Goal: Use online tool/utility: Use online tool/utility

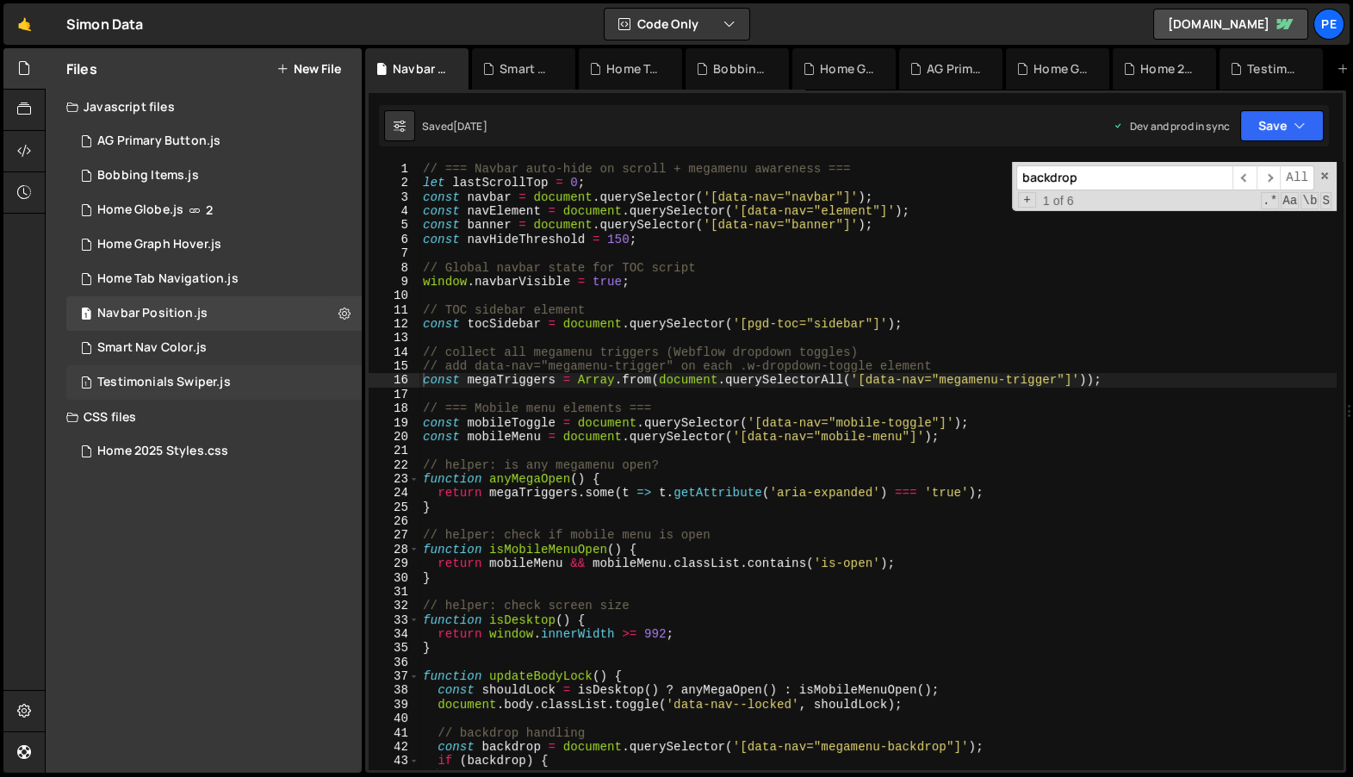
click at [245, 376] on div "1 Testimonials Swiper.js 0" at bounding box center [213, 382] width 295 height 34
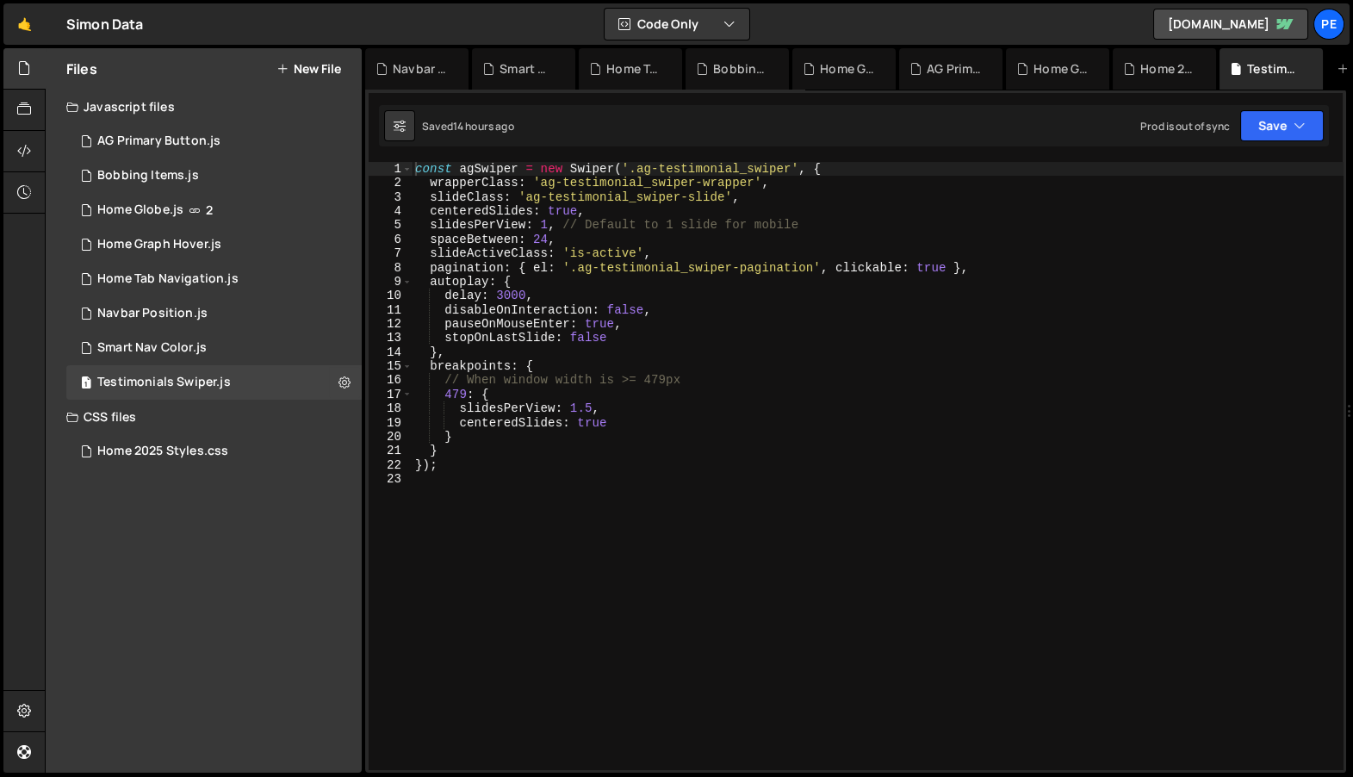
scroll to position [566, 0]
click at [684, 399] on div "const agSwiper = new Swiper ( '.ag-testimonial_swiper' , { wrapperClass : 'ag-t…" at bounding box center [878, 477] width 932 height 630
click at [584, 406] on div "const agSwiper = new Swiper ( '.ag-testimonial_swiper' , { wrapperClass : 'ag-t…" at bounding box center [878, 477] width 932 height 630
click at [623, 383] on div "const agSwiper = new Swiper ( '.ag-testimonial_swiper' , { wrapperClass : 'ag-t…" at bounding box center [878, 477] width 932 height 630
click at [649, 383] on div "const agSwiper = new Swiper ( '.ag-testimonial_swiper' , { wrapperClass : 'ag-t…" at bounding box center [878, 477] width 932 height 630
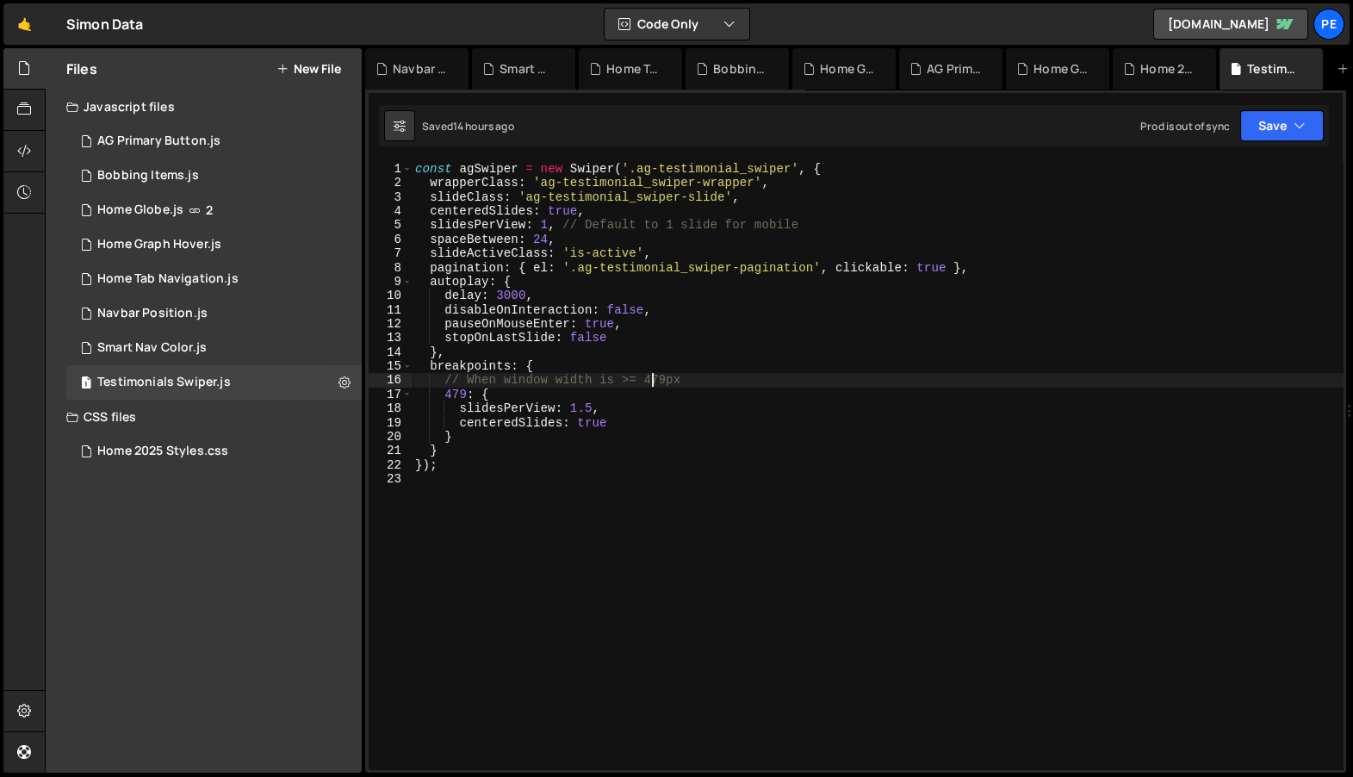
click at [569, 393] on div "const agSwiper = new Swiper ( '.ag-testimonial_swiper' , { wrapperClass : 'ag-t…" at bounding box center [878, 477] width 932 height 630
click at [575, 226] on div "const agSwiper = new Swiper ( '.ag-testimonial_swiper' , { wrapperClass : 'ag-t…" at bounding box center [878, 477] width 932 height 630
type textarea "slidesPerView: 1, // Default to 1 slide for mobile"
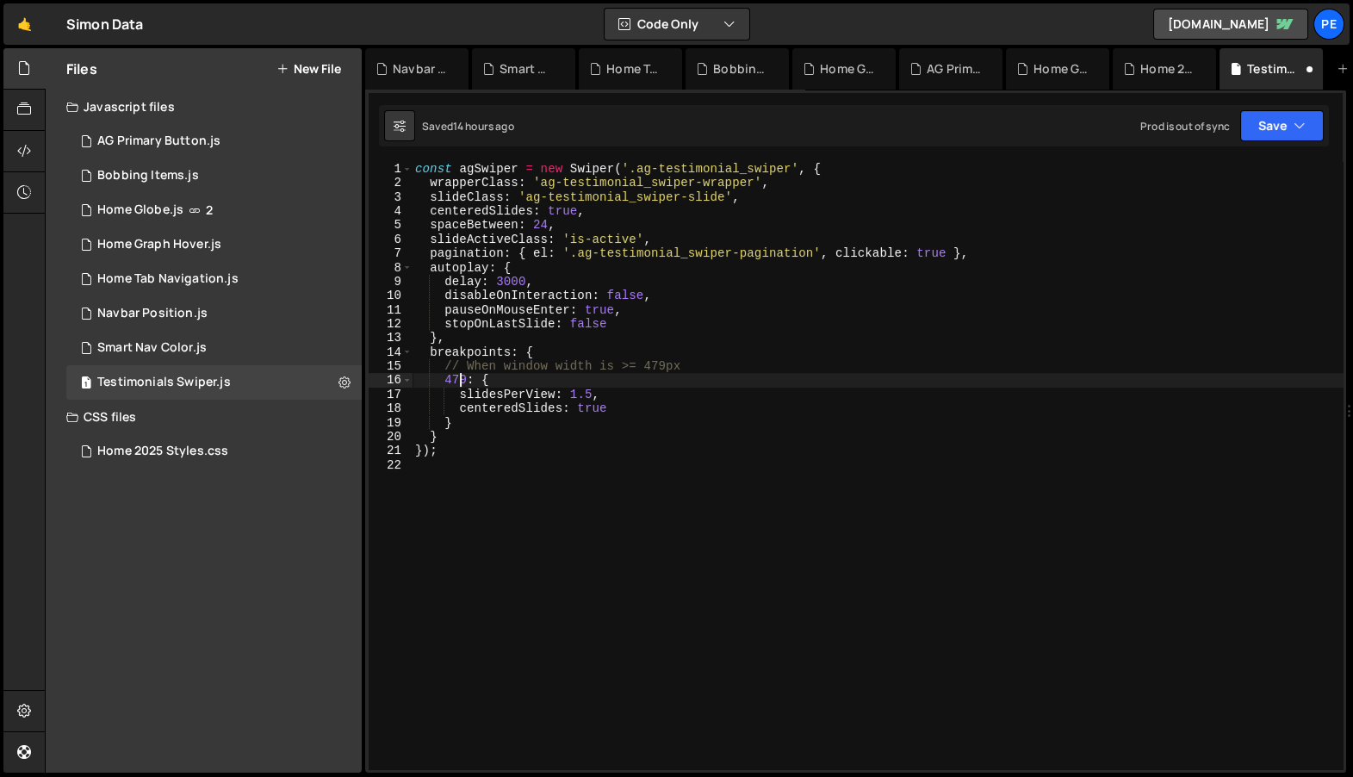
click at [456, 375] on div "const agSwiper = new Swiper ( '.ag-testimonial_swiper' , { wrapperClass : 'ag-t…" at bounding box center [878, 477] width 932 height 630
type textarea "479: {"
type textarea "0: {}"
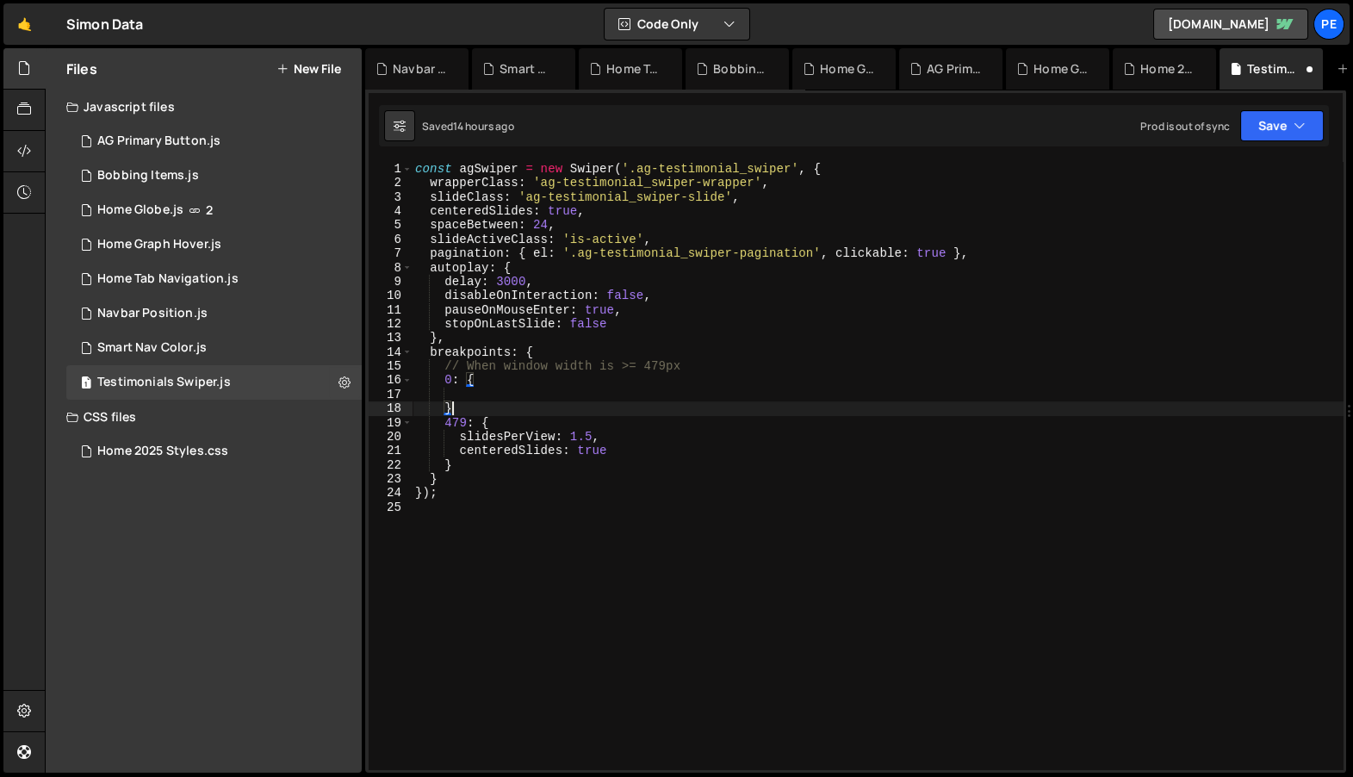
scroll to position [0, 2]
type textarea "}"
paste textarea "centeredSlides: true"
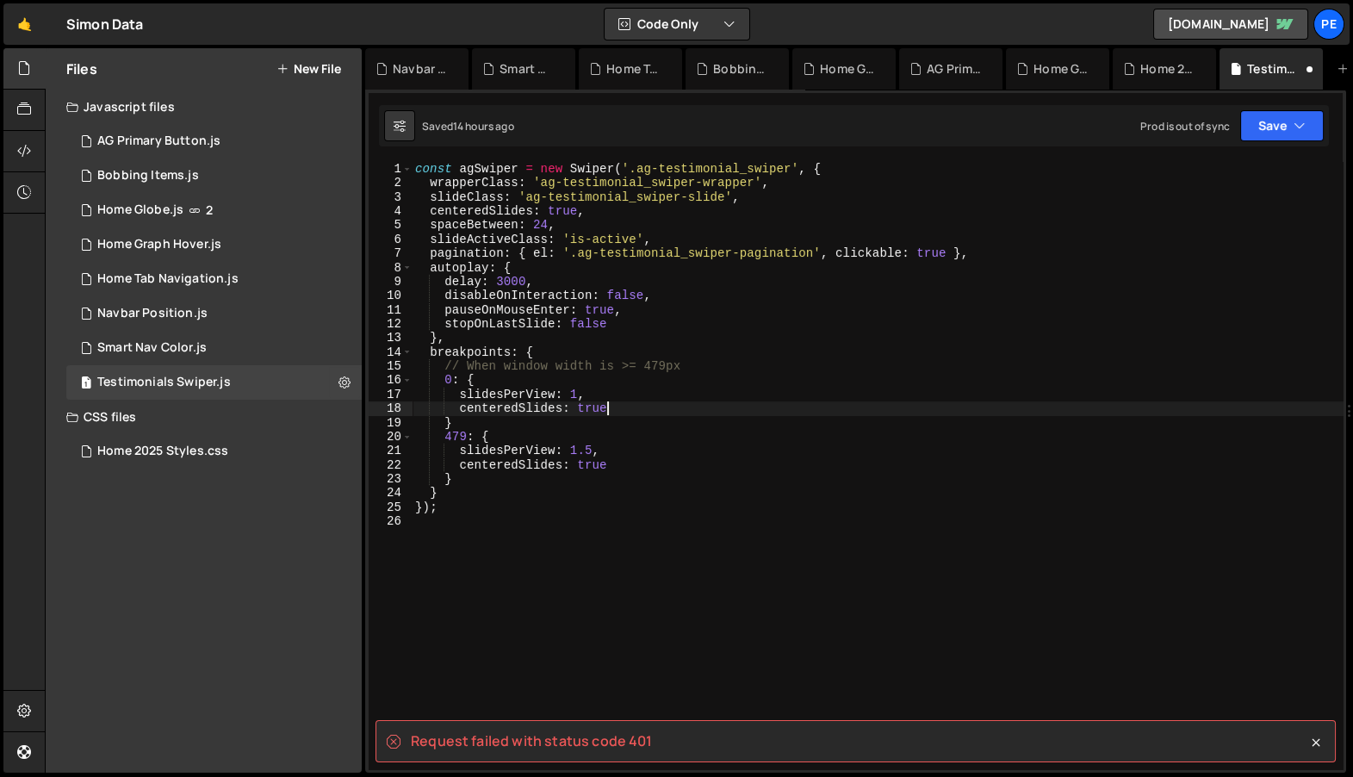
click at [709, 414] on div "const agSwiper = new Swiper ( '.ag-testimonial_swiper' , { wrapperClass : 'ag-t…" at bounding box center [878, 477] width 932 height 630
click at [685, 419] on div "const agSwiper = new Swiper ( '.ag-testimonial_swiper' , { wrapperClass : 'ag-t…" at bounding box center [878, 477] width 932 height 630
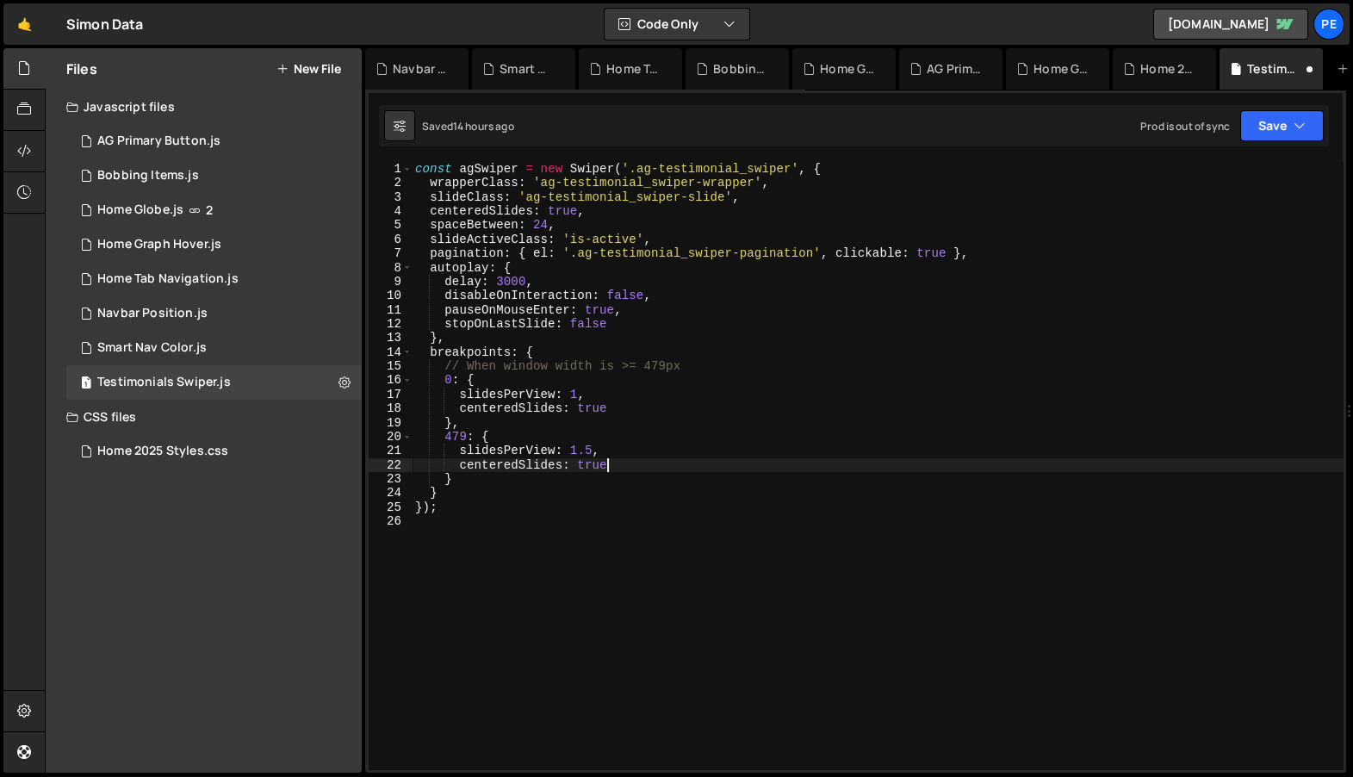
click at [611, 468] on div "const agSwiper = new Swiper ( '.ag-testimonial_swiper' , { wrapperClass : 'ag-t…" at bounding box center [878, 477] width 932 height 630
type textarea "});"
